Goal: Task Accomplishment & Management: Complete application form

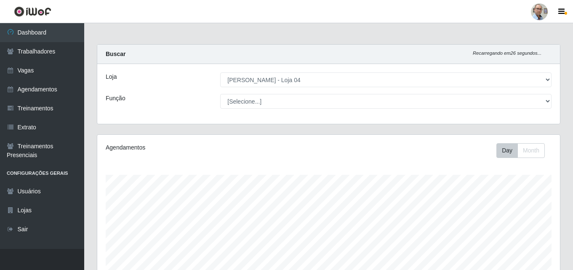
select select "251"
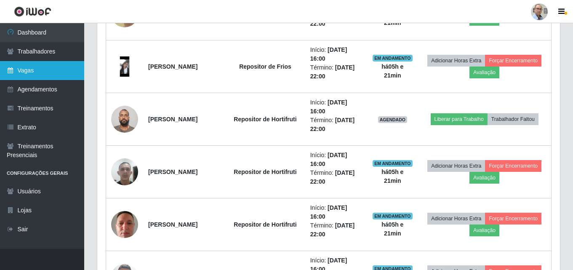
scroll to position [175, 463]
click at [43, 66] on link "Vagas" at bounding box center [42, 70] width 84 height 19
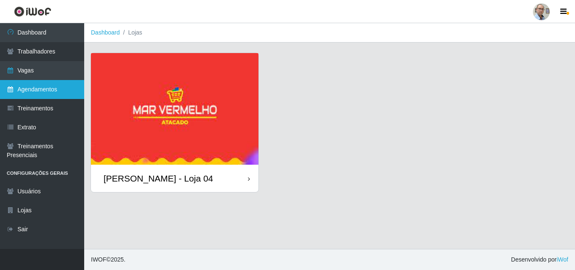
click at [43, 93] on link "Agendamentos" at bounding box center [42, 89] width 84 height 19
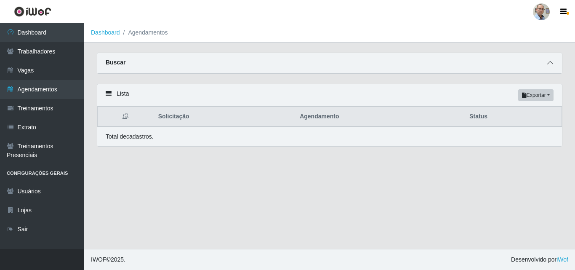
click at [552, 65] on icon at bounding box center [551, 63] width 6 height 6
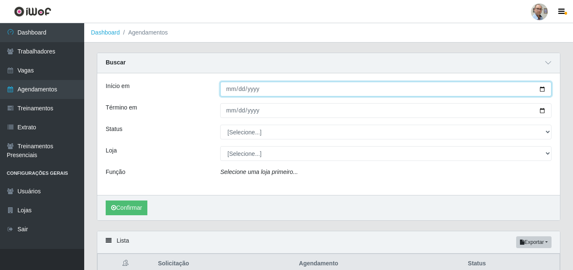
click at [543, 88] on input "Início em" at bounding box center [386, 89] width 332 height 15
type input "[DATE]"
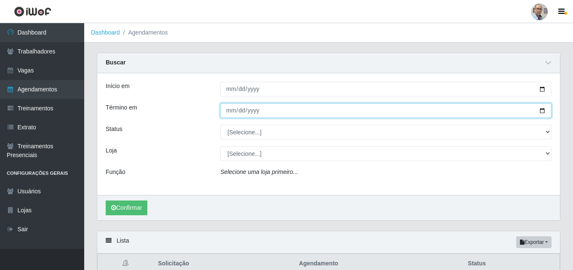
click at [546, 112] on input "Término em" at bounding box center [386, 110] width 332 height 15
click at [543, 112] on input "Término em" at bounding box center [386, 110] width 332 height 15
type input "[DATE]"
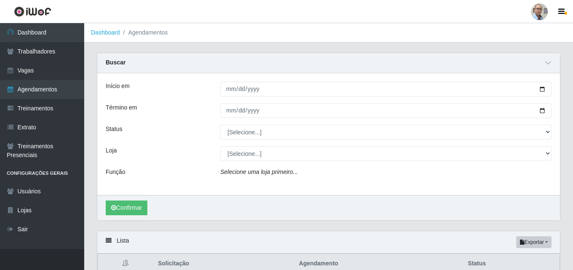
click at [552, 132] on div "[Selecione...] AGENDADO AGUARDANDO LIBERAR EM ANDAMENTO EM REVISÃO FINALIZADO C…" at bounding box center [386, 132] width 344 height 15
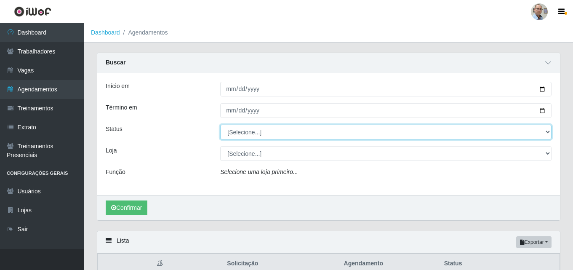
click at [549, 132] on select "[Selecione...] AGENDADO AGUARDANDO LIBERAR EM ANDAMENTO EM REVISÃO FINALIZADO C…" at bounding box center [386, 132] width 332 height 15
select select "AGENDADO"
click at [220, 125] on select "[Selecione...] AGENDADO AGUARDANDO LIBERAR EM ANDAMENTO EM REVISÃO FINALIZADO C…" at bounding box center [386, 132] width 332 height 15
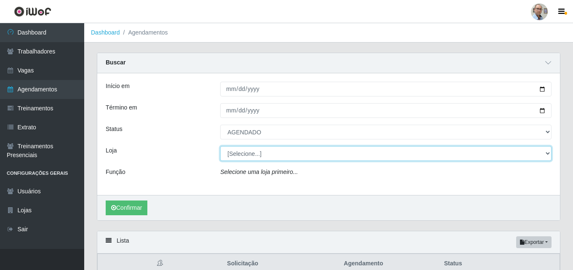
click at [260, 154] on select "[Selecione...] Mar Vermelho - Loja 04" at bounding box center [386, 153] width 332 height 15
select select "251"
click at [220, 147] on select "[Selecione...] Mar Vermelho - Loja 04" at bounding box center [386, 153] width 332 height 15
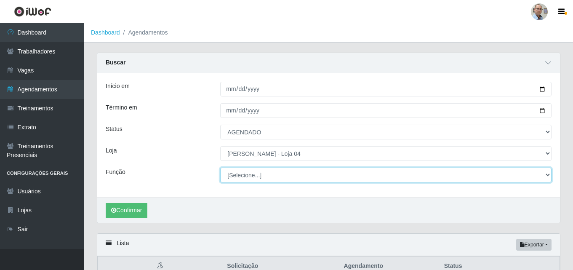
click at [246, 171] on select "[Selecione...] ASG ASG + ASG ++ Auxiliar de Depósito Auxiliar de Depósito + Aux…" at bounding box center [386, 175] width 332 height 15
select select "22"
click at [220, 168] on select "[Selecione...] ASG ASG + ASG ++ Auxiliar de Depósito Auxiliar de Depósito + Aux…" at bounding box center [386, 175] width 332 height 15
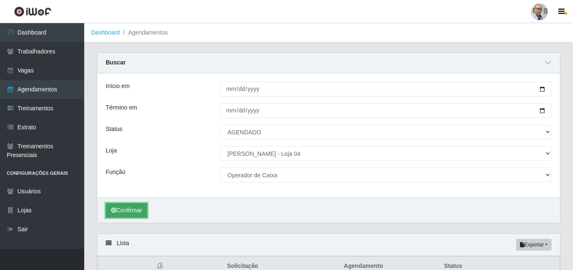
click at [138, 211] on button "Confirmar" at bounding box center [127, 210] width 42 height 15
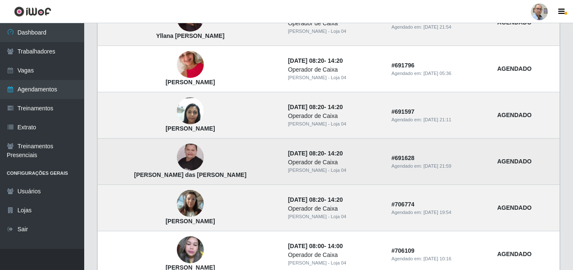
scroll to position [447, 0]
